Goal: Information Seeking & Learning: Find specific fact

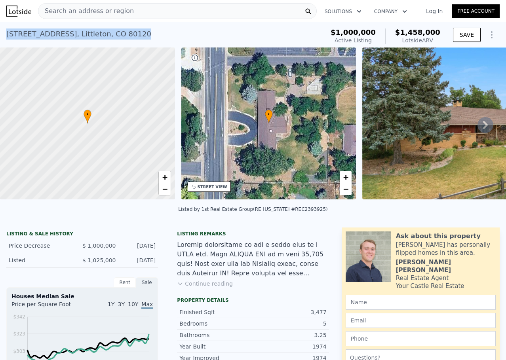
drag, startPoint x: 143, startPoint y: 32, endPoint x: 7, endPoint y: 36, distance: 135.9
click at [7, 36] on div "7100 S Windermere St , Littleton , CO 80120 Active at $1m (~ARV $1.458m )" at bounding box center [163, 36] width 315 height 22
copy div "7100 S Windermere St , Littleton , CO 80120"
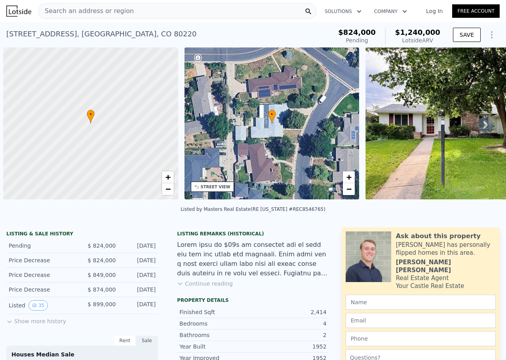
scroll to position [0, 3]
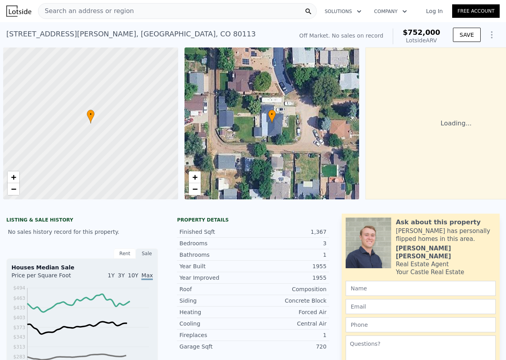
scroll to position [0, 3]
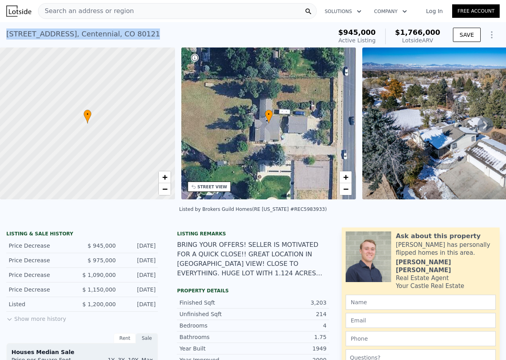
drag, startPoint x: 146, startPoint y: 34, endPoint x: 5, endPoint y: 36, distance: 141.8
click at [5, 36] on div "6101 S University Blvd , Centennial , CO 80121 Active at $945k (~ARV $1.766m ) …" at bounding box center [253, 34] width 506 height 25
copy div "6101 S University Blvd , Centennial , CO 80121"
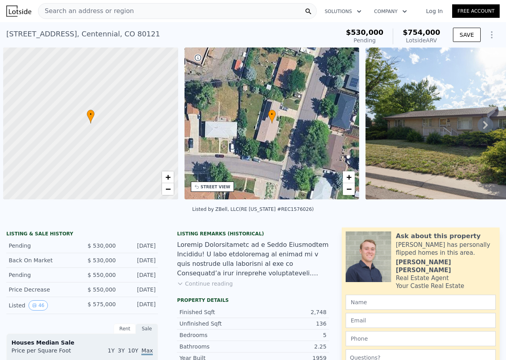
scroll to position [0, 3]
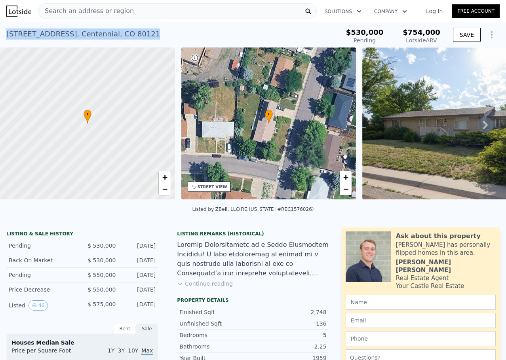
drag, startPoint x: 132, startPoint y: 32, endPoint x: 7, endPoint y: 35, distance: 125.1
click at [7, 35] on div "[STREET_ADDRESS]" at bounding box center [83, 34] width 154 height 11
copy div "6579 S Lincoln St , Centennial , CO 80121"
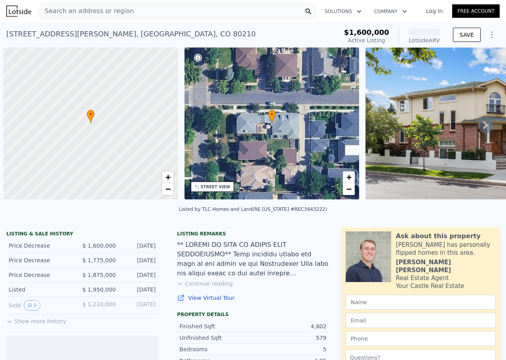
scroll to position [0, 3]
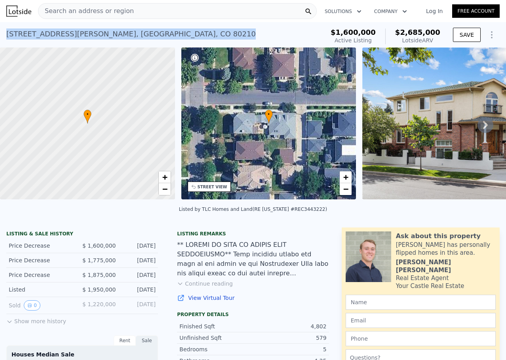
drag, startPoint x: 127, startPoint y: 34, endPoint x: 8, endPoint y: 40, distance: 119.3
click at [8, 40] on div "2400 S Clayton St , Denver , CO 80210 Active at $1.600m (~ARV $2.685m )" at bounding box center [163, 36] width 315 height 22
copy div "2400 S Clayton St , Denver , CO 80210"
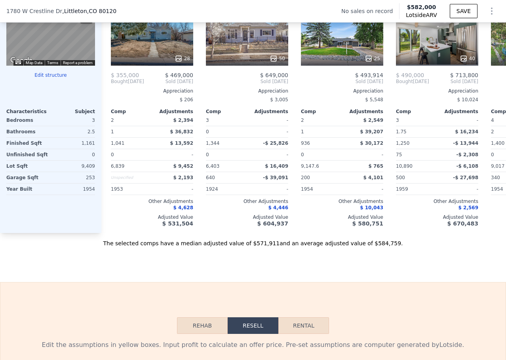
scroll to position [826, 0]
